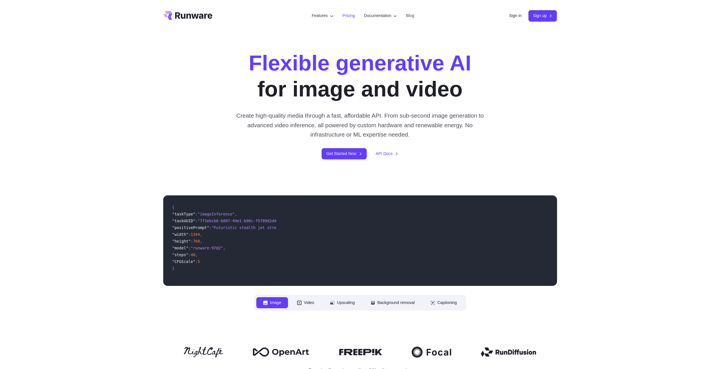
click at [342, 17] on link "Pricing" at bounding box center [348, 15] width 12 height 7
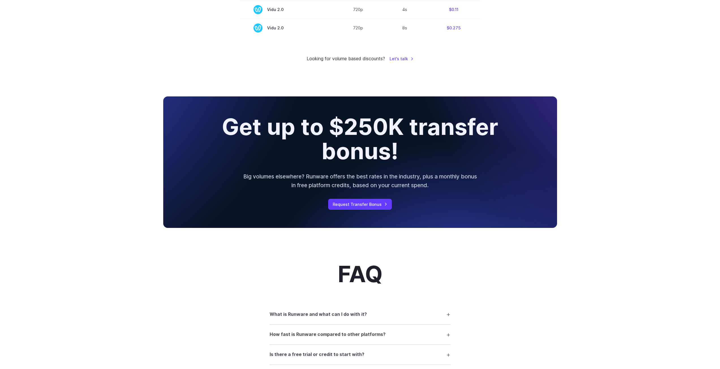
scroll to position [622, 0]
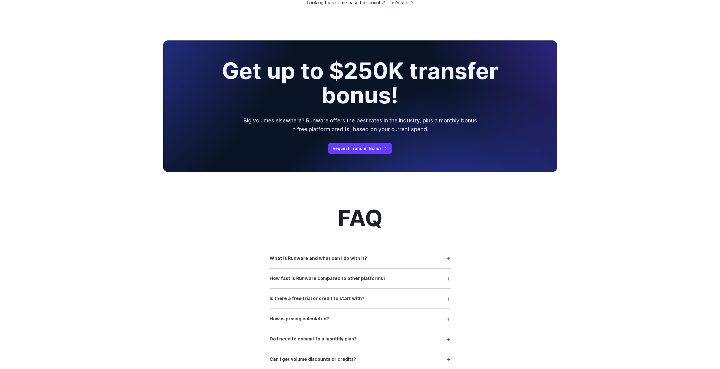
click at [406, 263] on summary "What is Runware and what can I do with it?" at bounding box center [360, 258] width 181 height 11
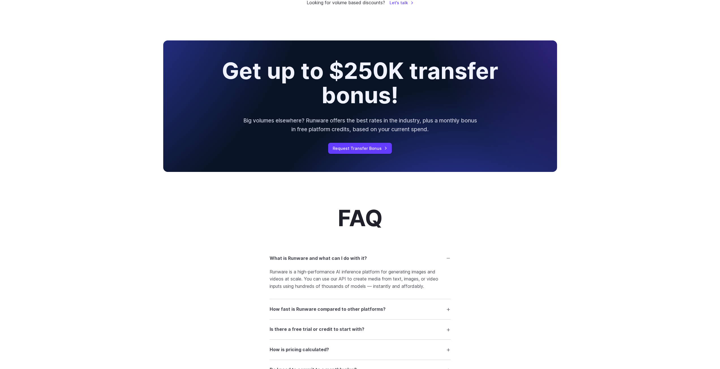
click at [406, 258] on summary "What is Runware and what can I do with it?" at bounding box center [360, 258] width 181 height 11
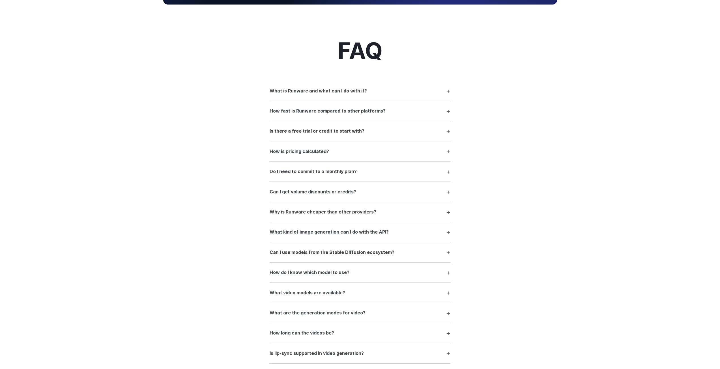
scroll to position [792, 0]
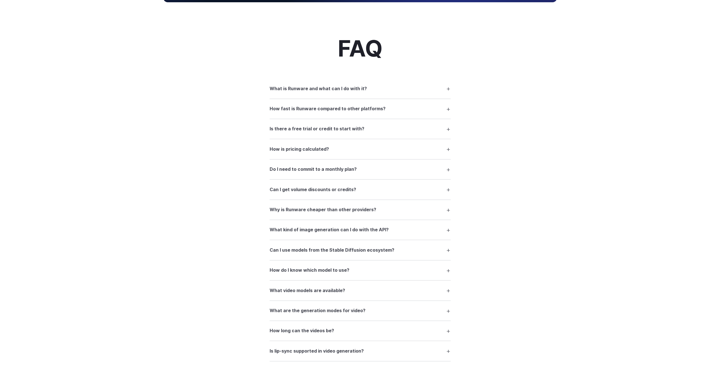
click at [427, 231] on summary "What kind of image generation can I do with the API?" at bounding box center [360, 230] width 181 height 11
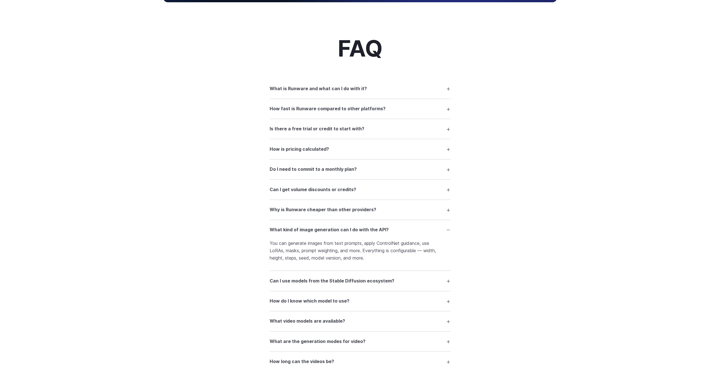
click at [427, 231] on summary "What kind of image generation can I do with the API?" at bounding box center [360, 230] width 181 height 11
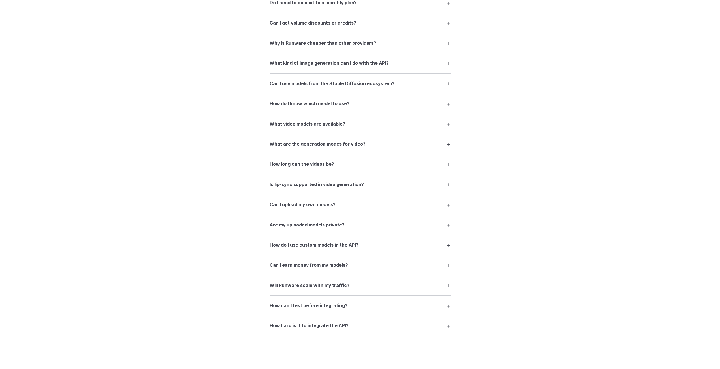
scroll to position [962, 0]
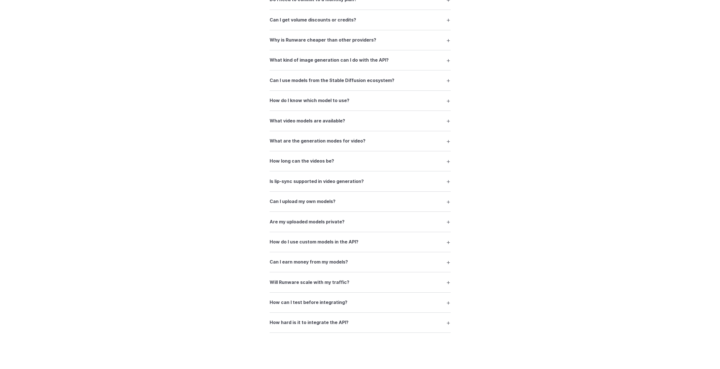
click at [361, 178] on h3 "Is lip-sync supported in video generation?" at bounding box center [317, 181] width 94 height 7
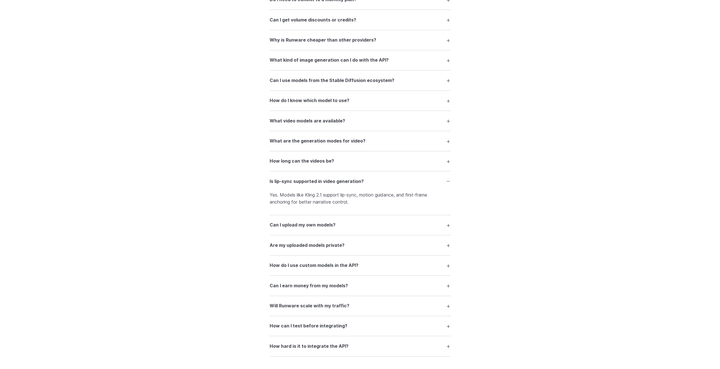
click at [371, 179] on summary "Is lip-sync supported in video generation?" at bounding box center [360, 181] width 181 height 11
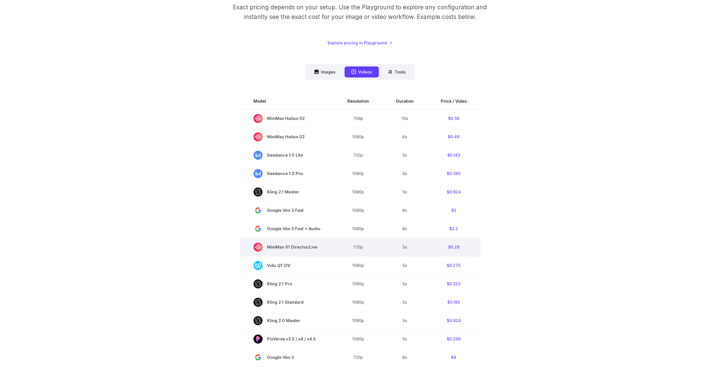
scroll to position [85, 0]
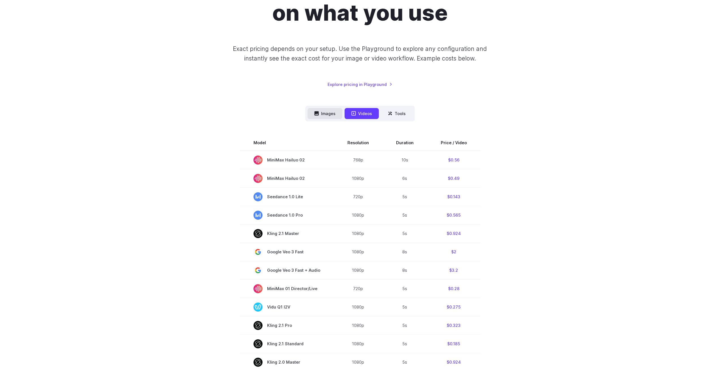
click at [325, 113] on button "Images" at bounding box center [324, 113] width 35 height 11
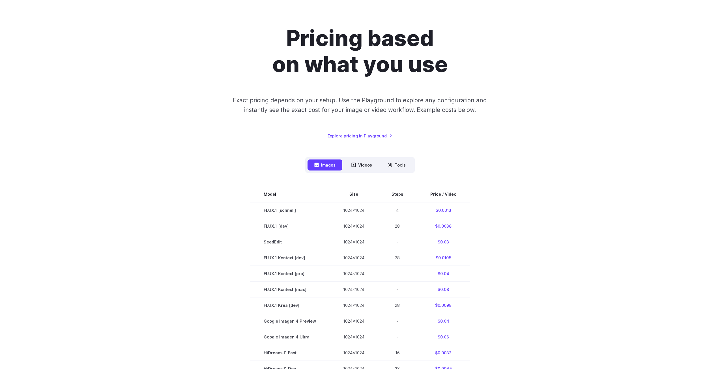
scroll to position [28, 0]
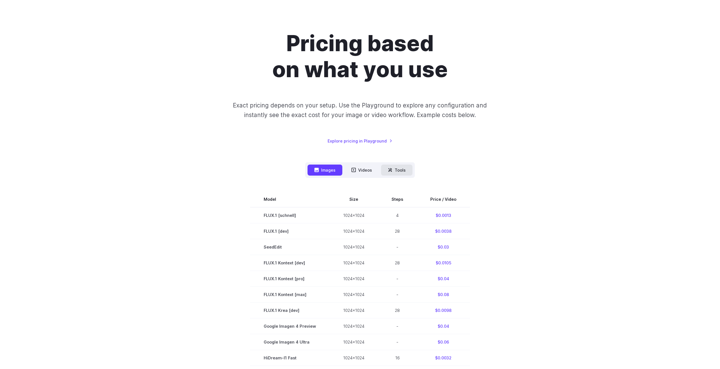
click at [395, 168] on button "Tools" at bounding box center [396, 170] width 31 height 11
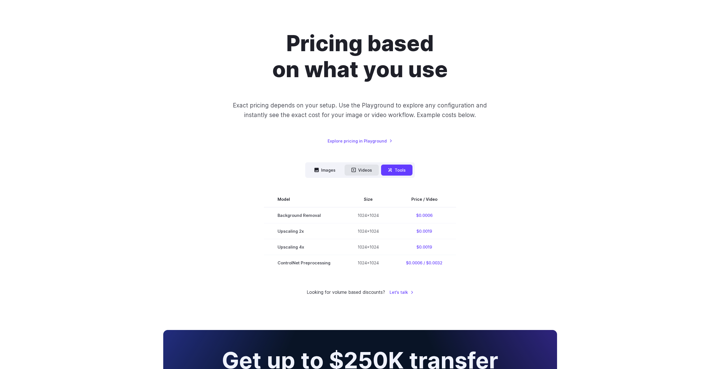
click at [359, 171] on button "Videos" at bounding box center [361, 170] width 34 height 11
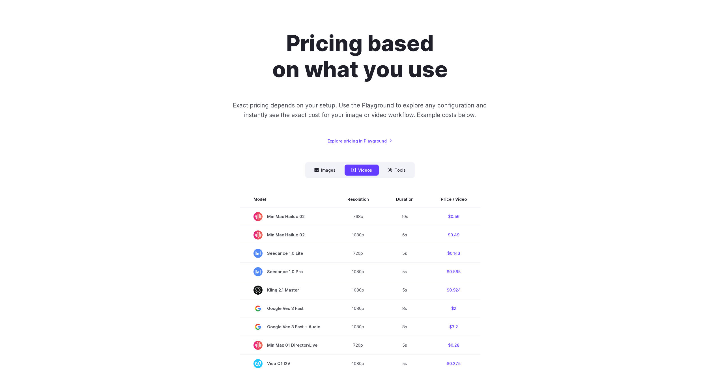
click at [366, 139] on link "Explore pricing in Playground" at bounding box center [359, 141] width 65 height 7
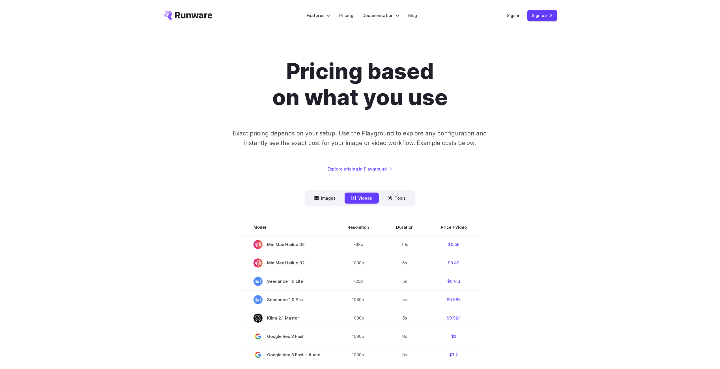
scroll to position [0, 0]
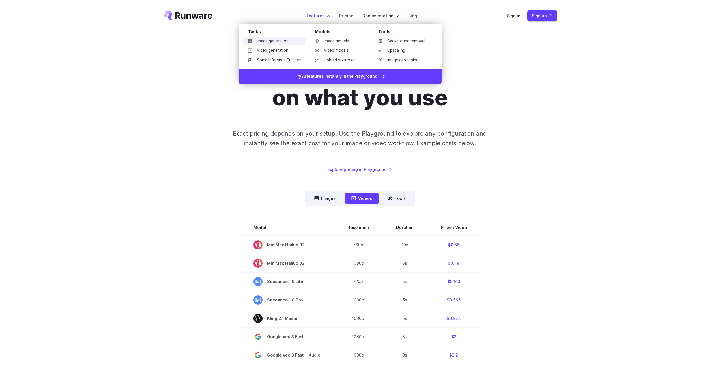
click at [283, 42] on link "Image generation" at bounding box center [274, 41] width 62 height 8
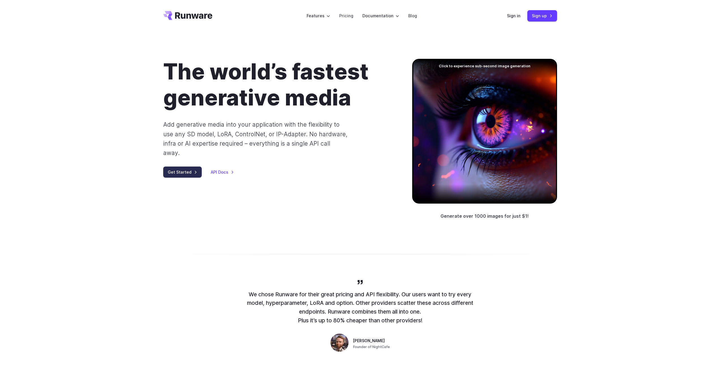
click at [185, 167] on link "Get Started" at bounding box center [182, 172] width 38 height 11
click at [549, 23] on header "Features Tasks Image generation Video generation Sonic Inference Engine™ Models…" at bounding box center [359, 16] width 407 height 32
click at [549, 17] on link "Sign up" at bounding box center [542, 15] width 30 height 11
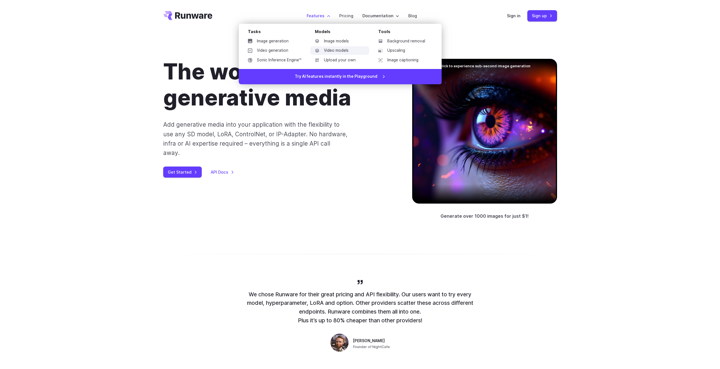
click at [336, 49] on link "Video models" at bounding box center [339, 50] width 59 height 8
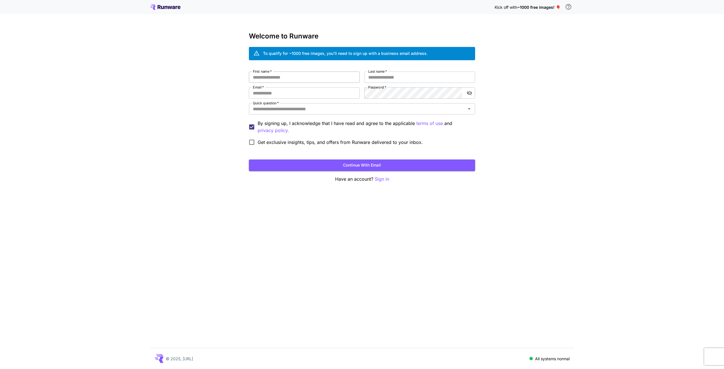
click at [273, 76] on input "First name   *" at bounding box center [304, 77] width 111 height 11
click at [270, 92] on input "Email   *" at bounding box center [304, 92] width 111 height 11
click at [153, 129] on div "Kick off with ~1000 free images! 🎈 Welcome to Runware To qualify for ~1000 free…" at bounding box center [362, 184] width 724 height 369
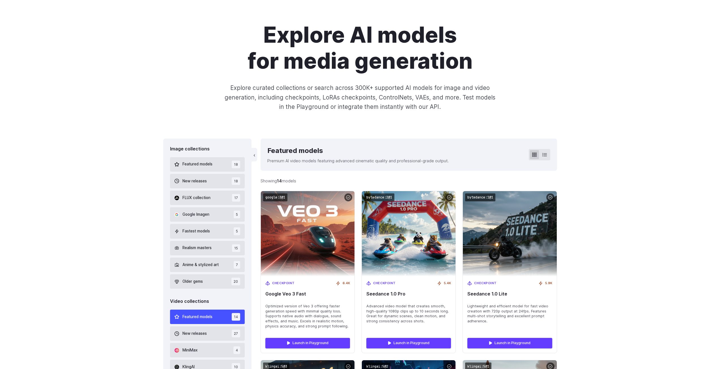
scroll to position [113, 0]
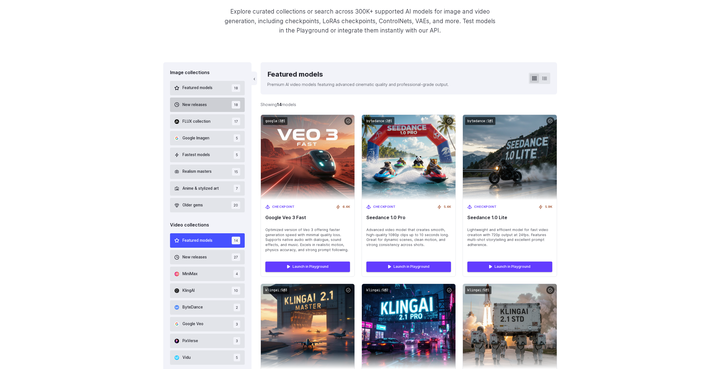
click at [206, 105] on span "New releases" at bounding box center [194, 105] width 24 height 6
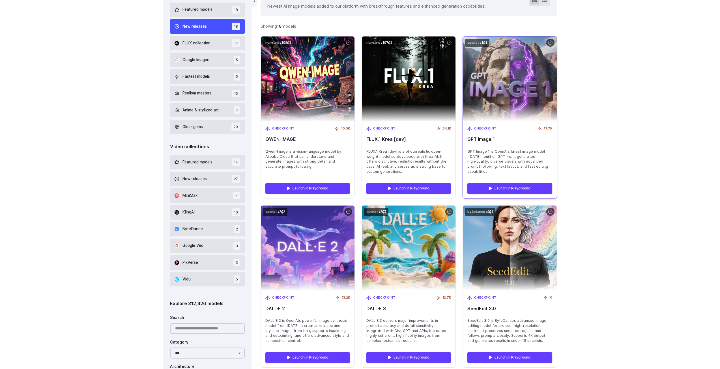
scroll to position [167, 0]
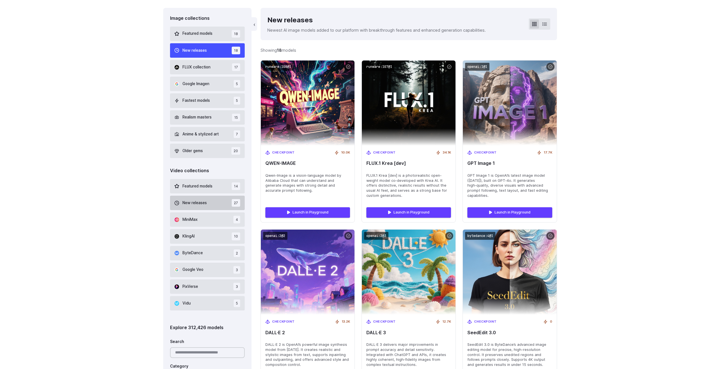
click at [208, 201] on button "New releases 27" at bounding box center [207, 203] width 75 height 14
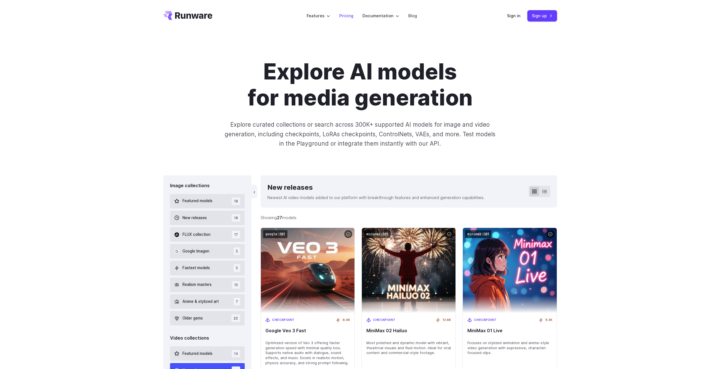
click at [348, 16] on link "Pricing" at bounding box center [346, 15] width 14 height 7
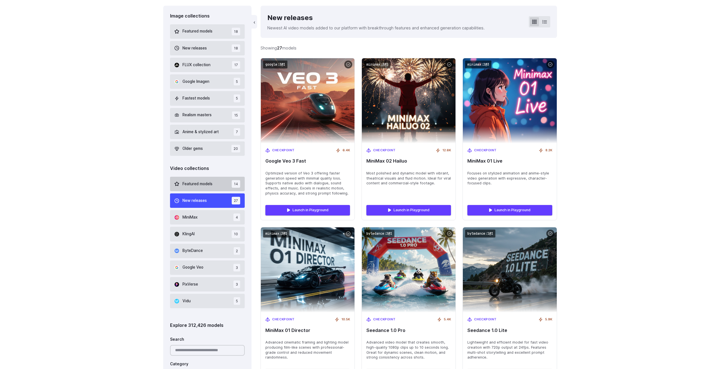
click at [206, 183] on span "Featured models" at bounding box center [197, 184] width 30 height 6
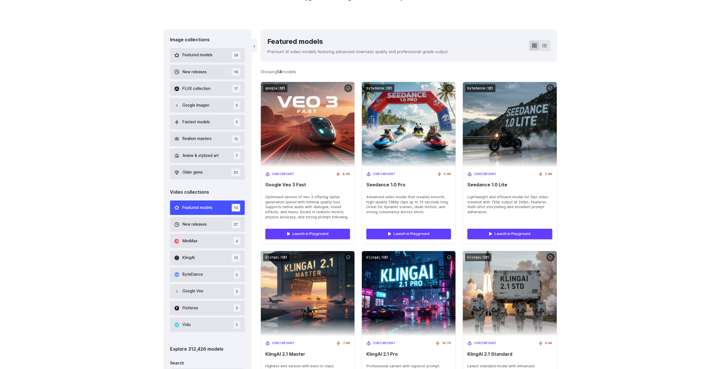
scroll to position [139, 0]
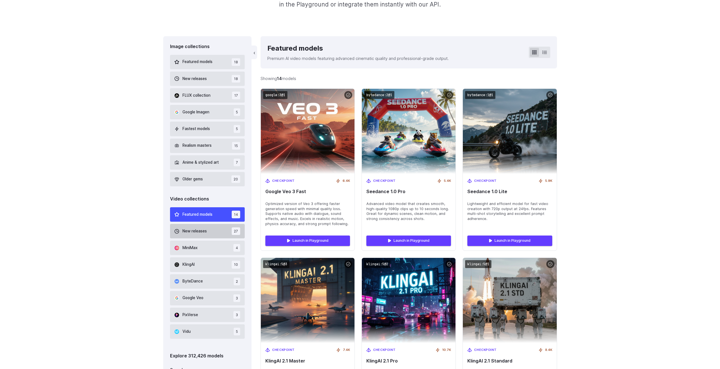
click at [202, 233] on span "New releases" at bounding box center [194, 231] width 24 height 6
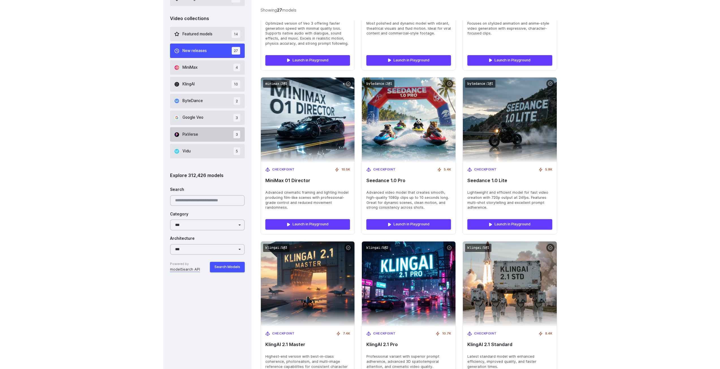
scroll to position [252, 0]
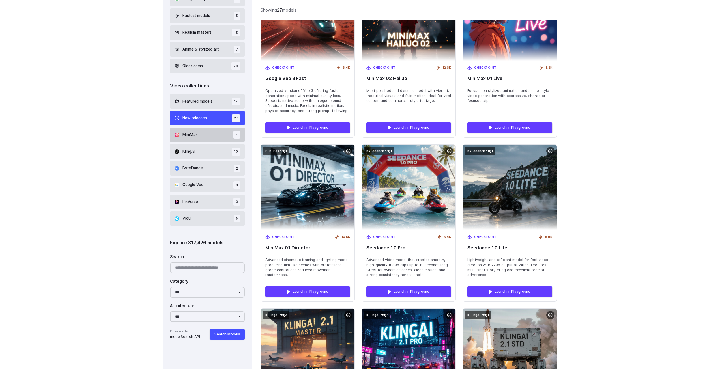
click at [209, 135] on button "MiniMax 4" at bounding box center [207, 135] width 75 height 14
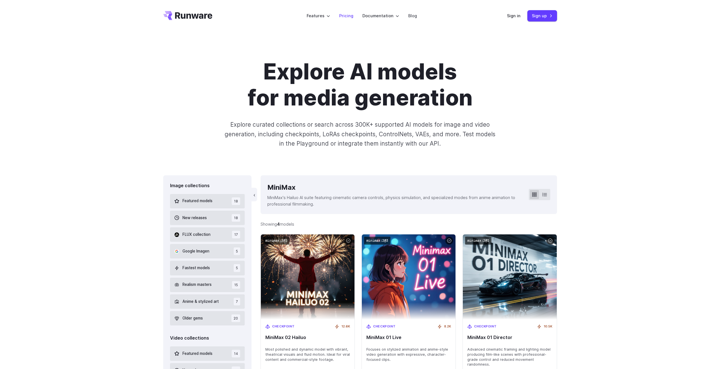
click at [344, 18] on link "Pricing" at bounding box center [346, 15] width 14 height 7
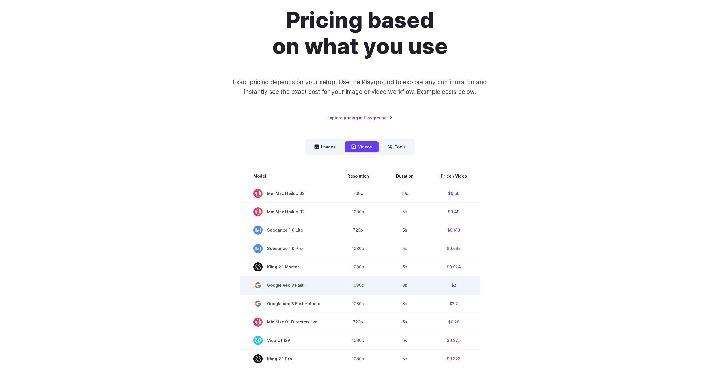
scroll to position [113, 0]
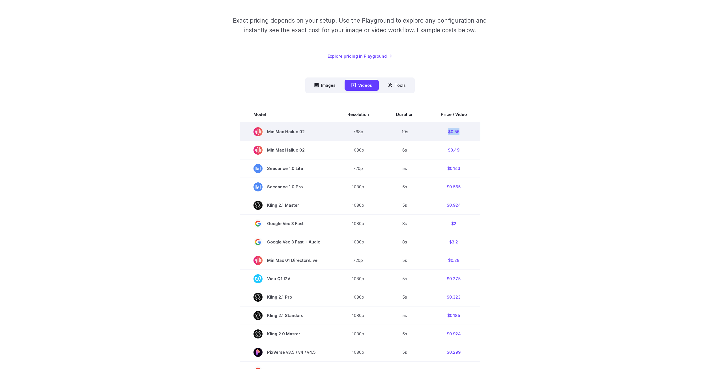
drag, startPoint x: 436, startPoint y: 129, endPoint x: 477, endPoint y: 129, distance: 40.4
click at [477, 129] on td "$0.56" at bounding box center [453, 131] width 53 height 19
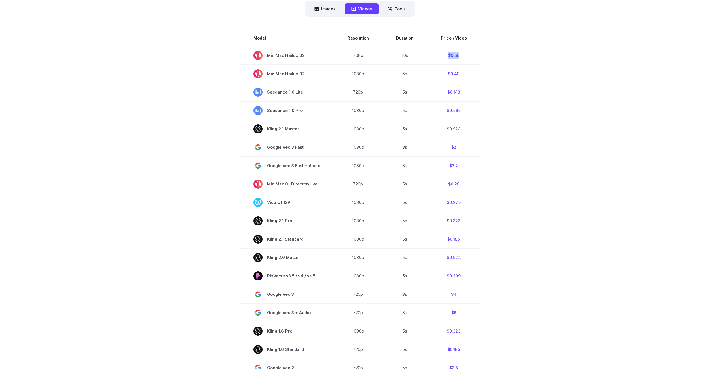
scroll to position [198, 0]
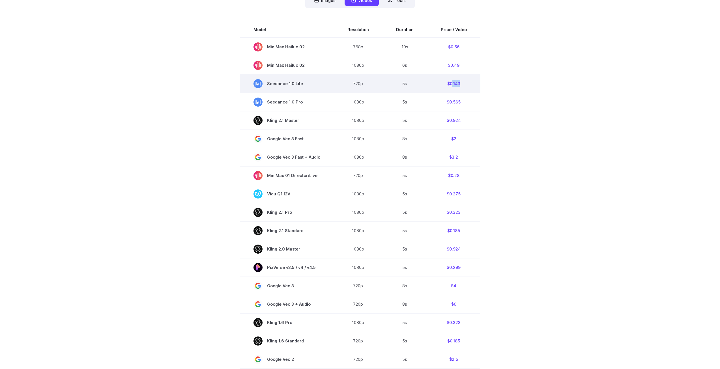
drag, startPoint x: 464, startPoint y: 83, endPoint x: 450, endPoint y: 83, distance: 13.9
click at [450, 83] on td "$0.143" at bounding box center [453, 83] width 53 height 18
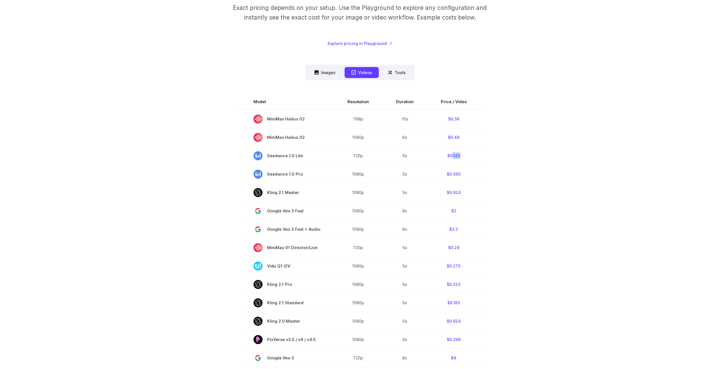
scroll to position [57, 0]
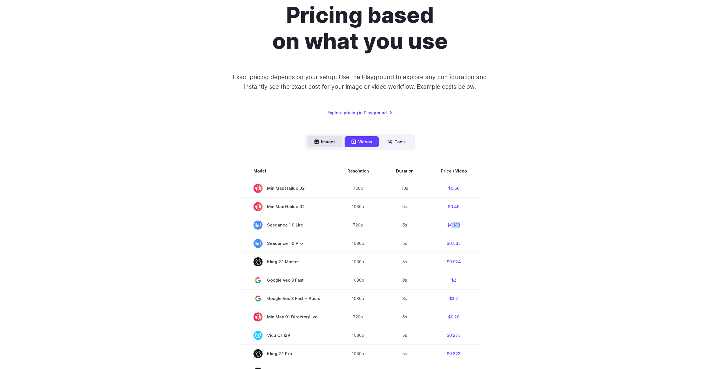
click at [323, 138] on button "Images" at bounding box center [324, 141] width 35 height 11
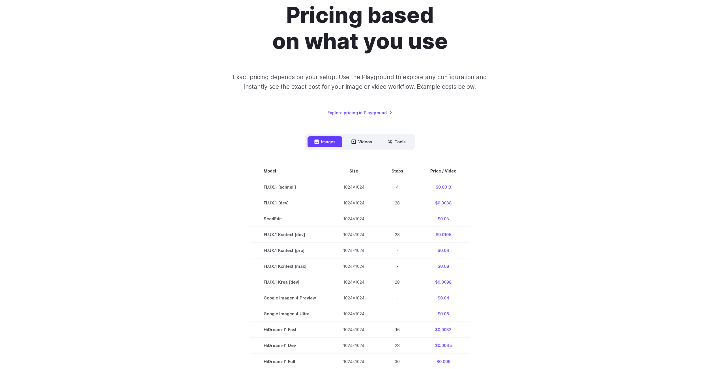
scroll to position [198, 0]
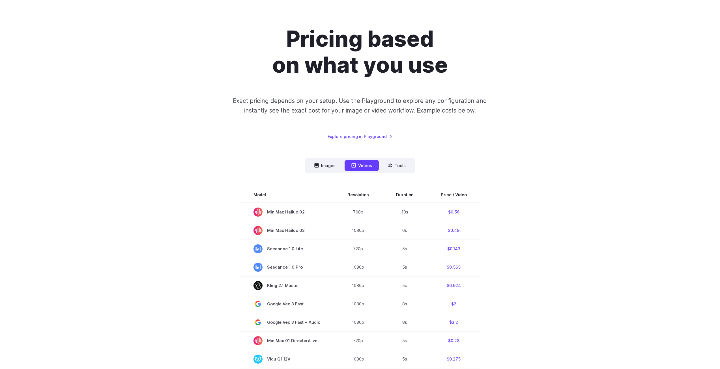
scroll to position [85, 0]
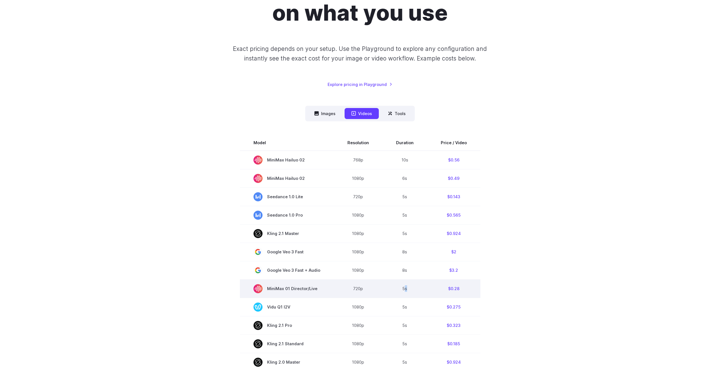
drag, startPoint x: 403, startPoint y: 289, endPoint x: 413, endPoint y: 287, distance: 9.8
click at [413, 287] on td "5s" at bounding box center [404, 288] width 45 height 18
drag, startPoint x: 474, startPoint y: 288, endPoint x: 267, endPoint y: 286, distance: 207.3
click at [267, 286] on tr "MiniMax 01 Director/Live 720p 5s $0.28" at bounding box center [360, 288] width 240 height 18
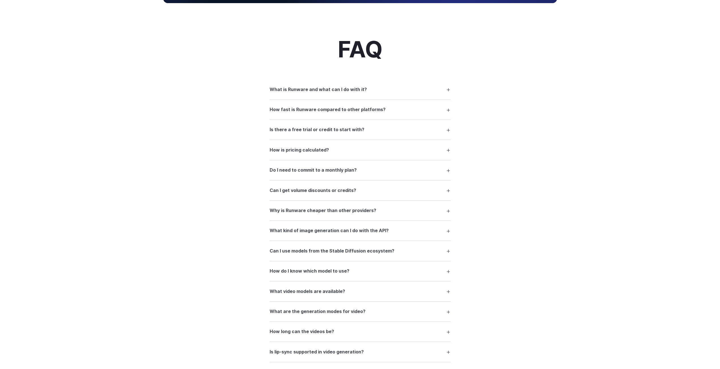
scroll to position [792, 0]
click at [398, 88] on summary "What is Runware and what can I do with it?" at bounding box center [360, 88] width 181 height 11
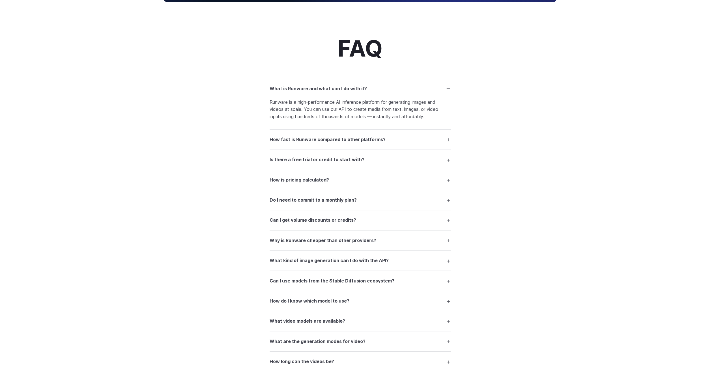
click at [378, 160] on summary "Is there a free trial or credit to start with?" at bounding box center [360, 159] width 181 height 11
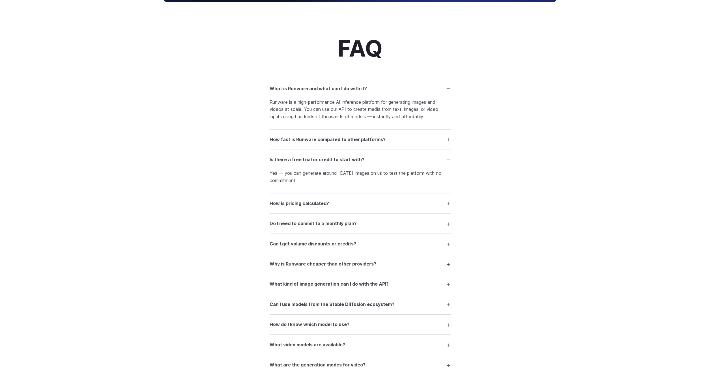
click at [389, 204] on summary "How is pricing calculated?" at bounding box center [360, 203] width 181 height 11
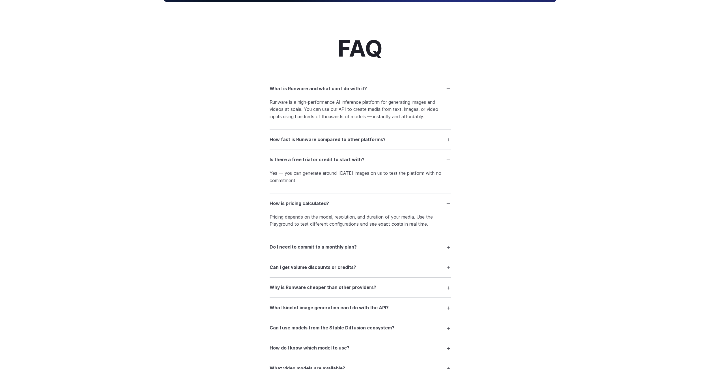
click at [381, 201] on summary "How is pricing calculated?" at bounding box center [360, 203] width 181 height 11
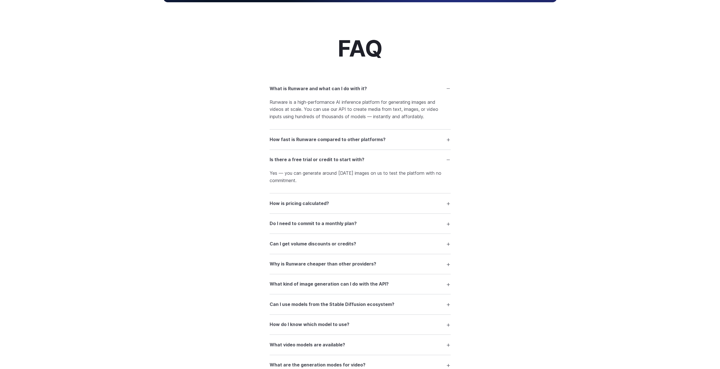
click at [371, 224] on summary "Do I need to commit to a monthly plan?" at bounding box center [360, 223] width 181 height 11
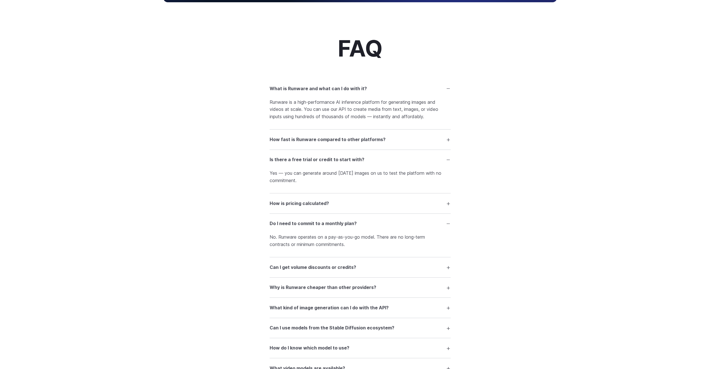
click at [371, 224] on summary "Do I need to commit to a monthly plan?" at bounding box center [360, 223] width 181 height 11
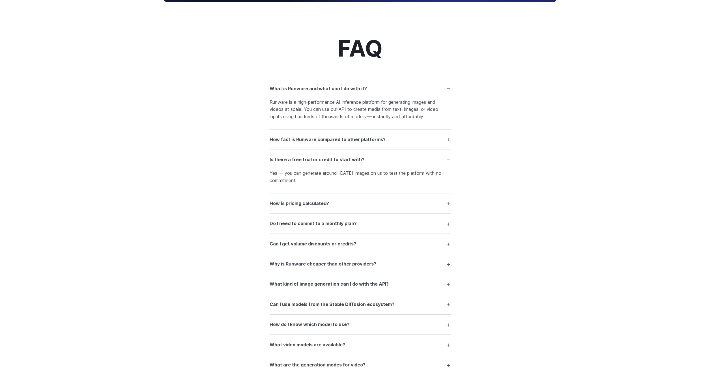
click at [381, 266] on summary "Why is Runware cheaper than other providers?" at bounding box center [360, 264] width 181 height 11
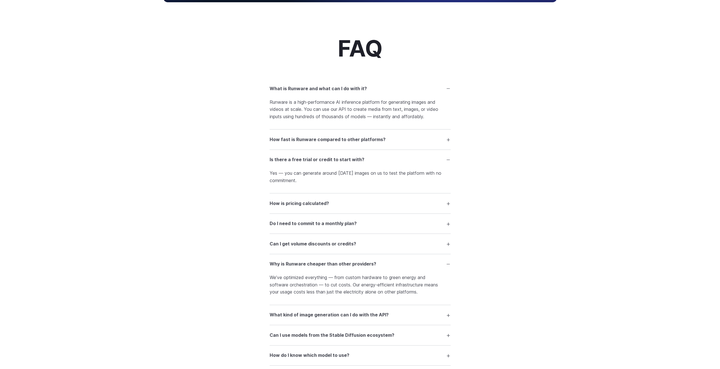
click at [383, 265] on summary "Why is Runware cheaper than other providers?" at bounding box center [360, 264] width 181 height 11
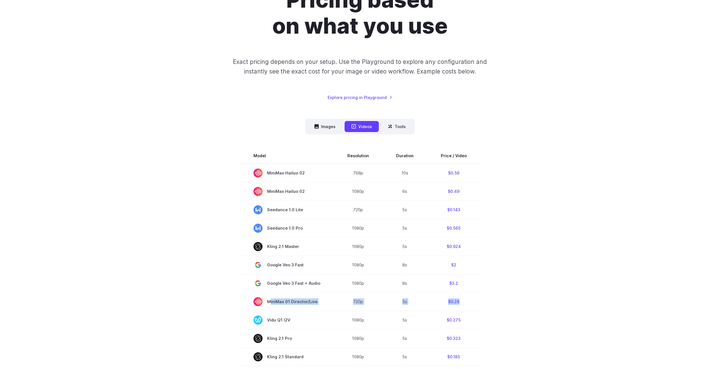
scroll to position [0, 0]
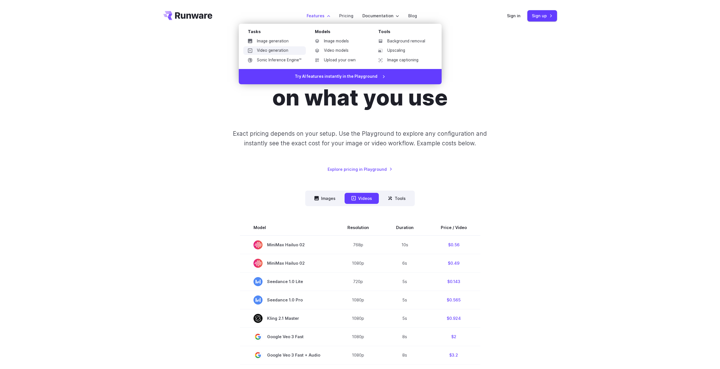
click at [276, 47] on link "Video generation" at bounding box center [274, 50] width 62 height 8
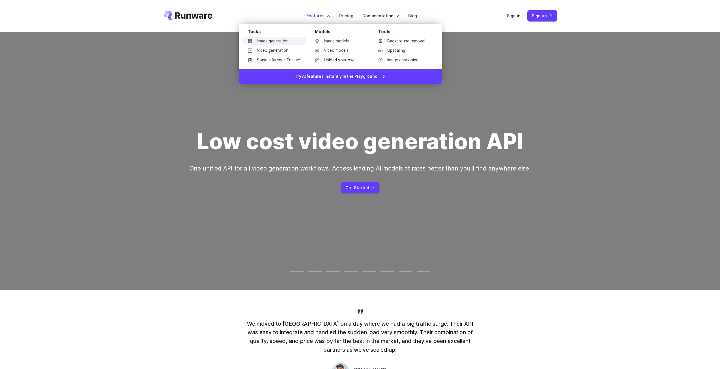
click at [286, 42] on link "Image generation" at bounding box center [274, 41] width 62 height 8
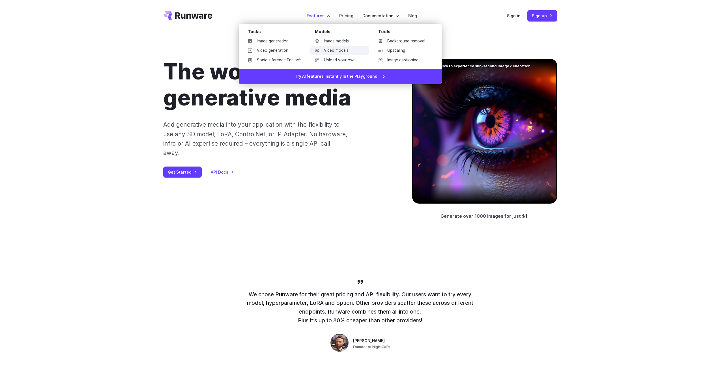
click at [339, 48] on link "Video models" at bounding box center [339, 50] width 59 height 8
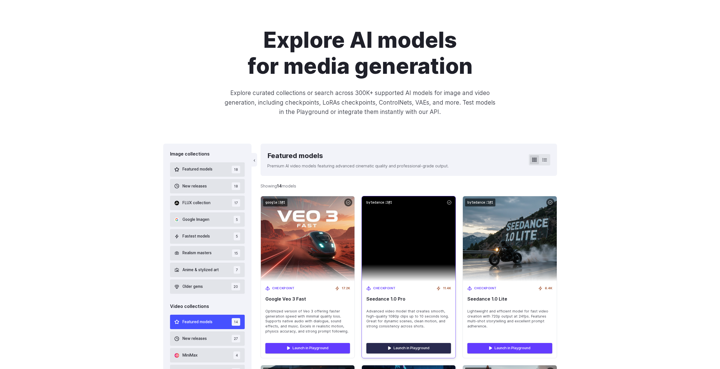
scroll to position [141, 0]
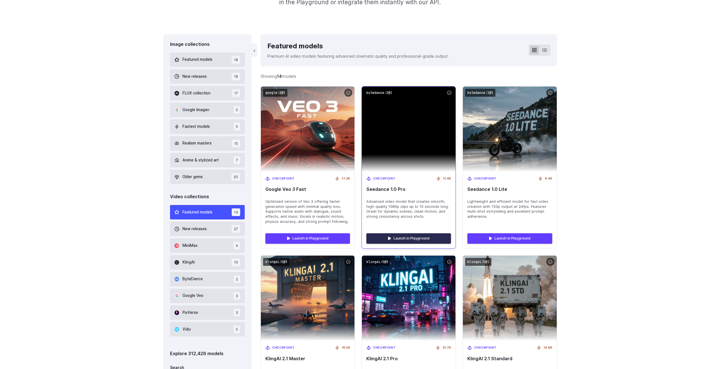
click at [412, 239] on link "Launch in Playground" at bounding box center [408, 238] width 85 height 10
